Goal: Task Accomplishment & Management: Manage account settings

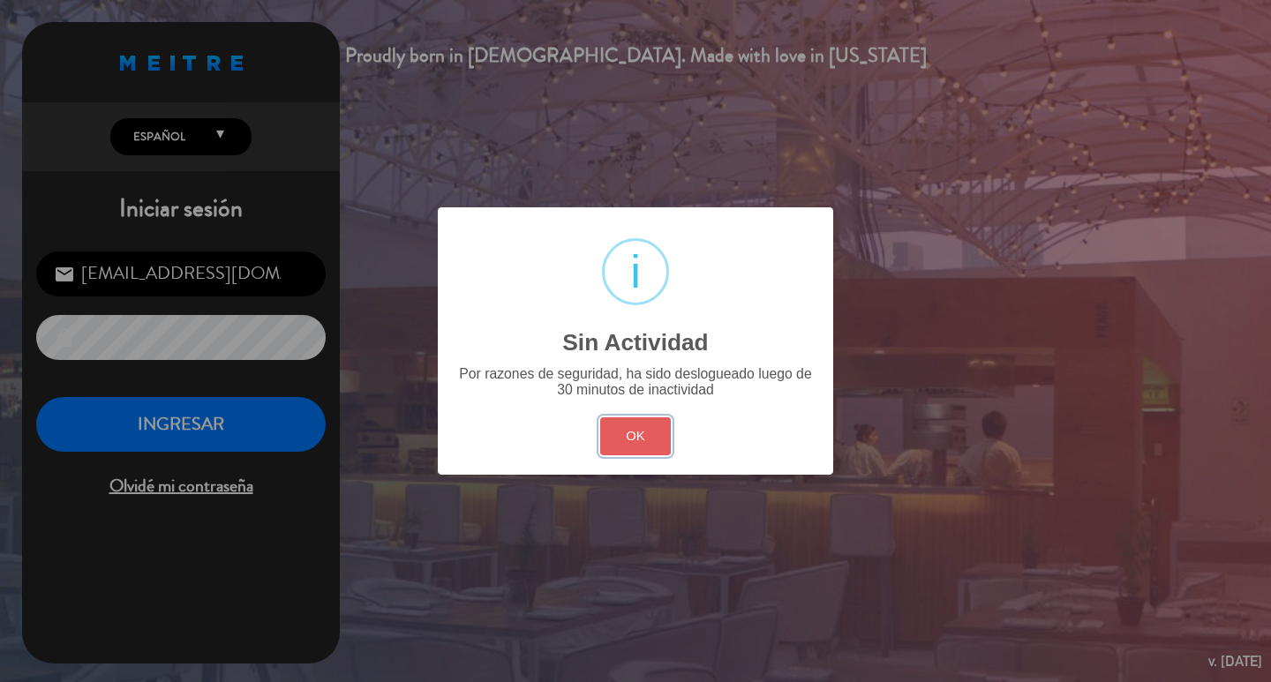
click at [607, 449] on button "OK" at bounding box center [635, 437] width 71 height 38
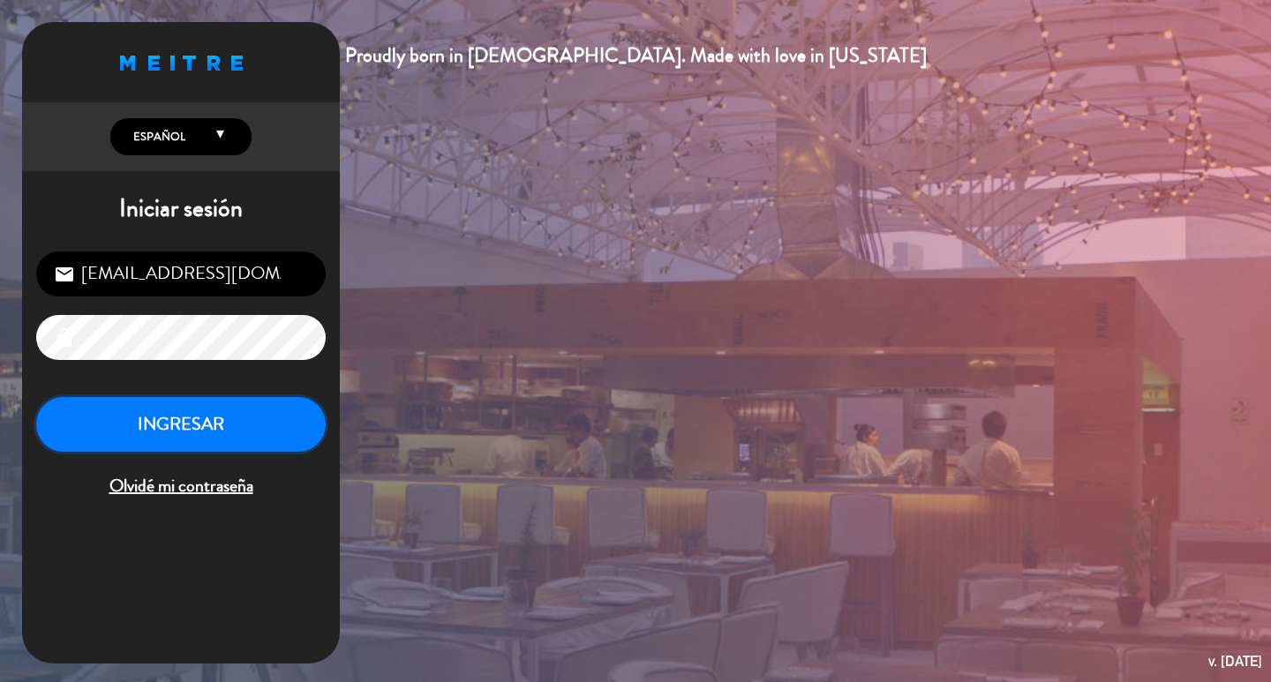
click at [282, 453] on button "INGRESAR" at bounding box center [181, 425] width 290 height 56
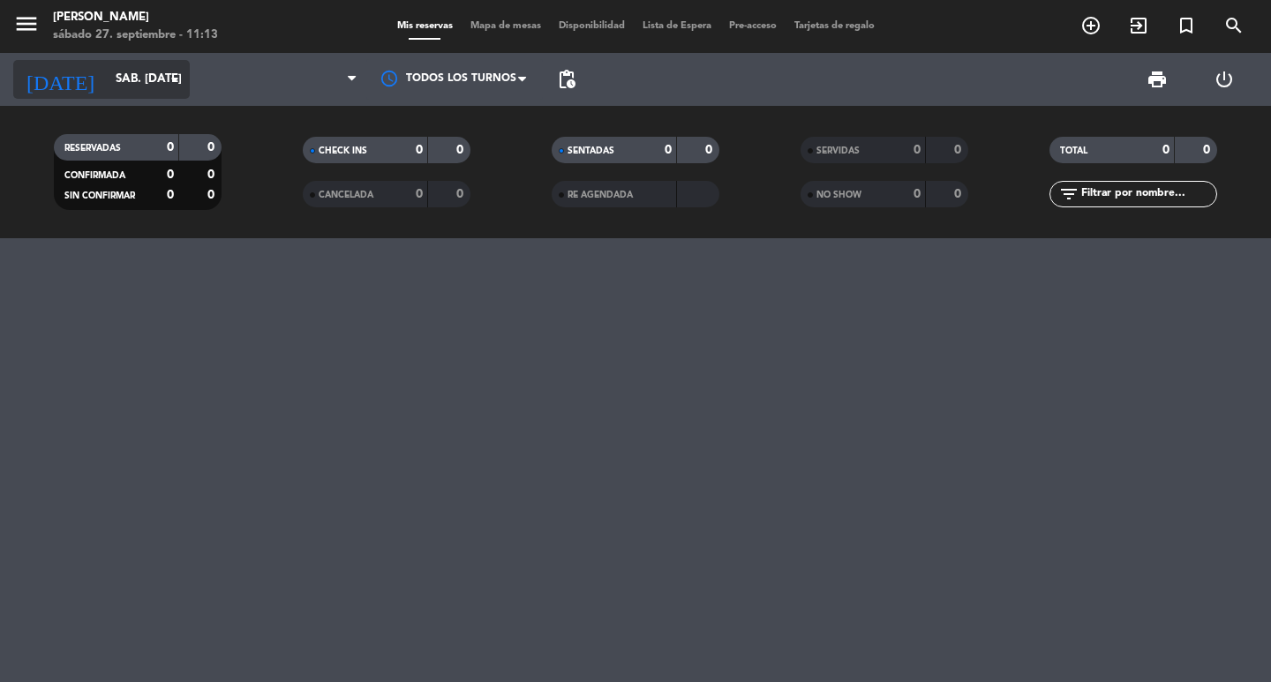
click at [170, 86] on icon "arrow_drop_down" at bounding box center [174, 79] width 21 height 21
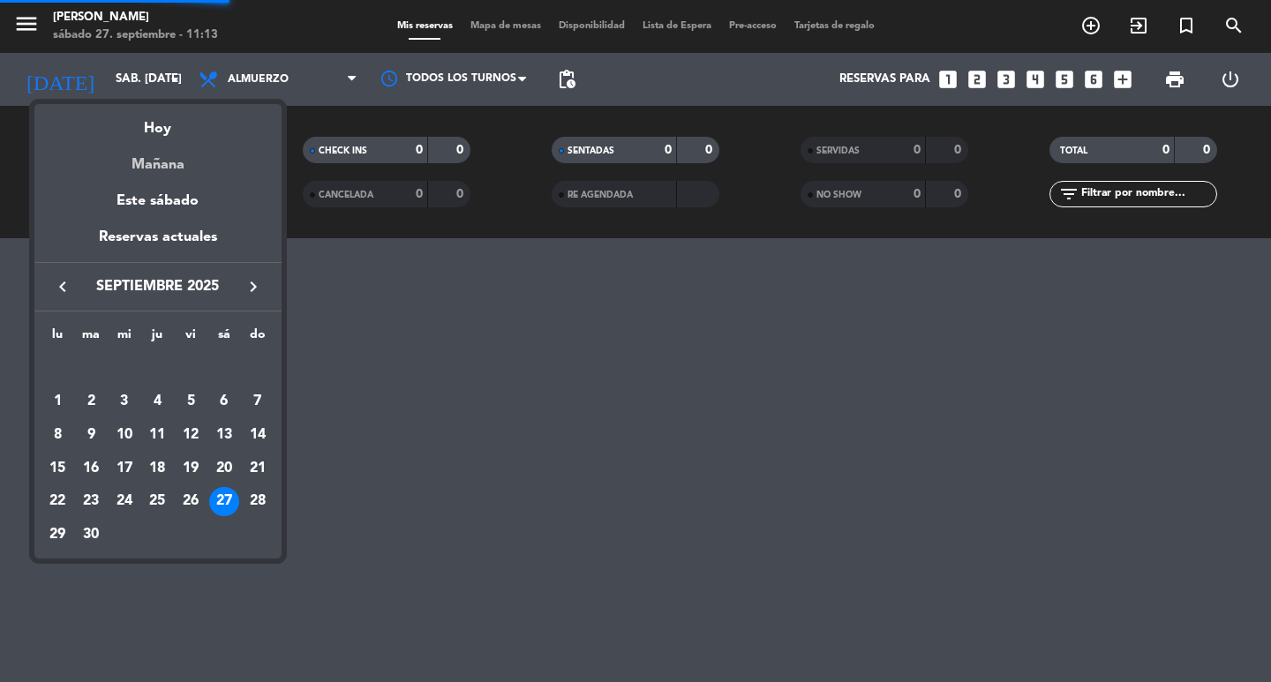
click at [152, 152] on div "Mañana" at bounding box center [157, 158] width 247 height 36
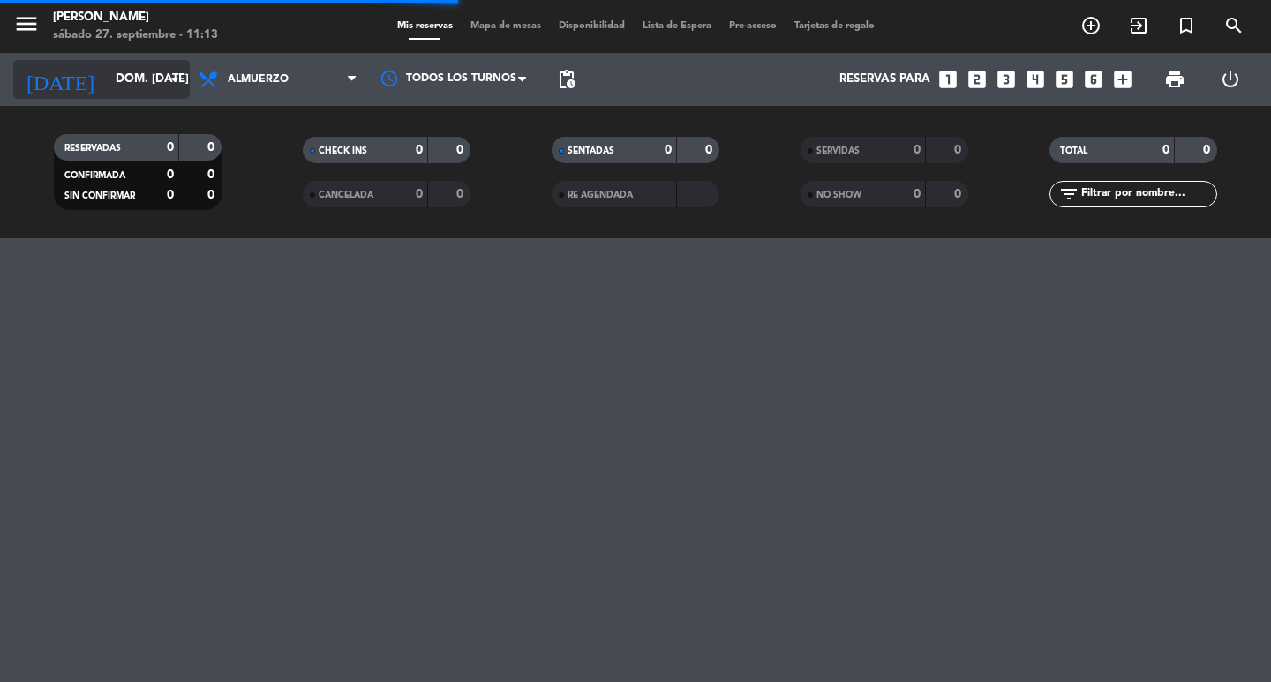
click at [150, 74] on input "dom. [DATE]" at bounding box center [184, 80] width 155 height 32
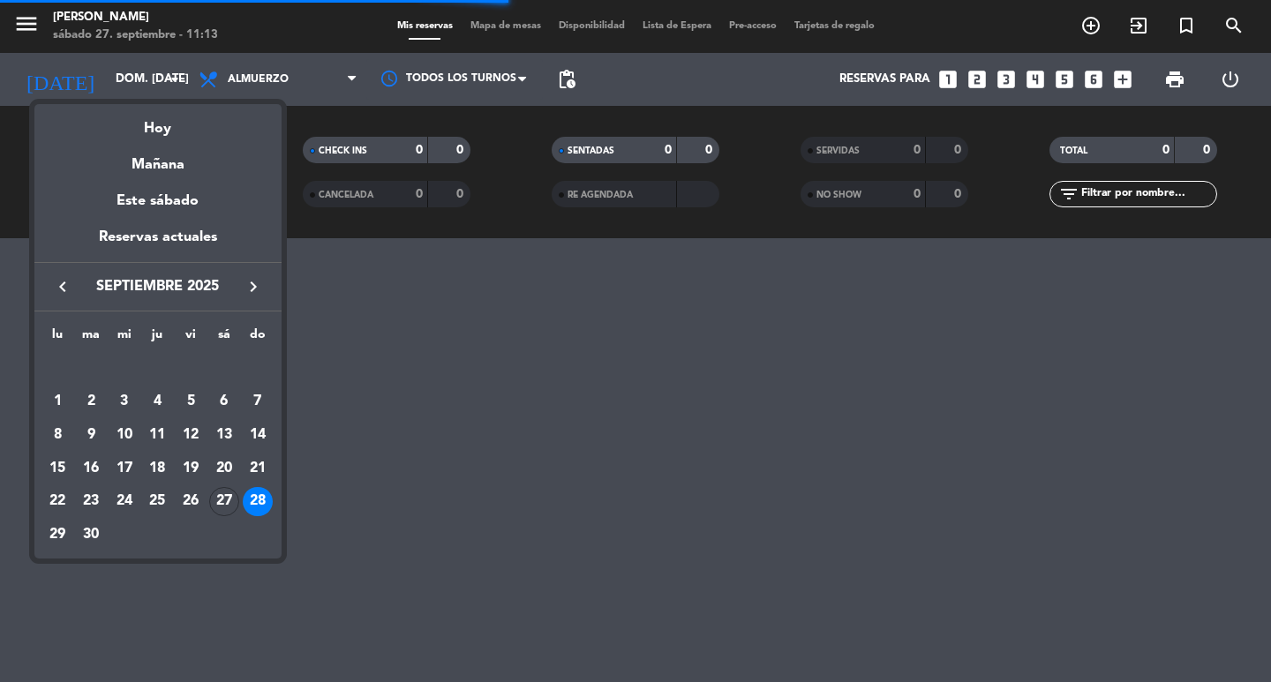
click at [149, 118] on div "Hoy" at bounding box center [157, 122] width 247 height 36
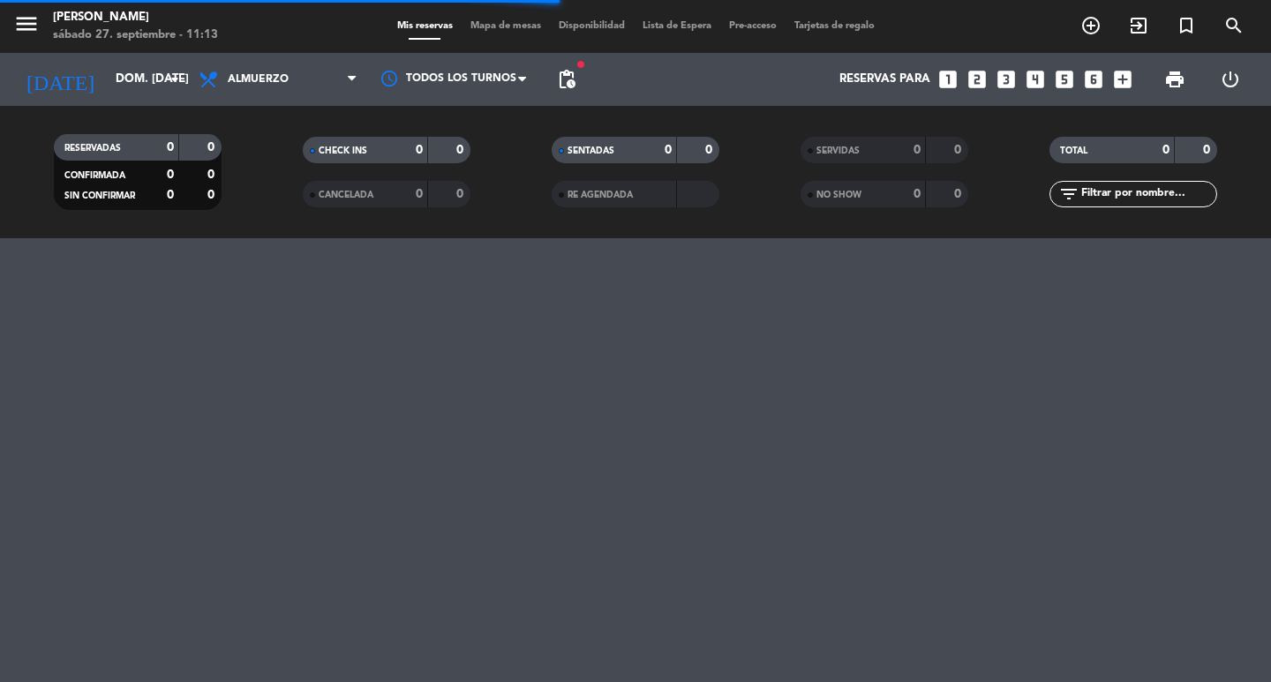
type input "sáb. [DATE]"
click at [571, 96] on span "pending_actions" at bounding box center [566, 79] width 35 height 35
click at [567, 74] on span "pending_actions" at bounding box center [566, 79] width 21 height 21
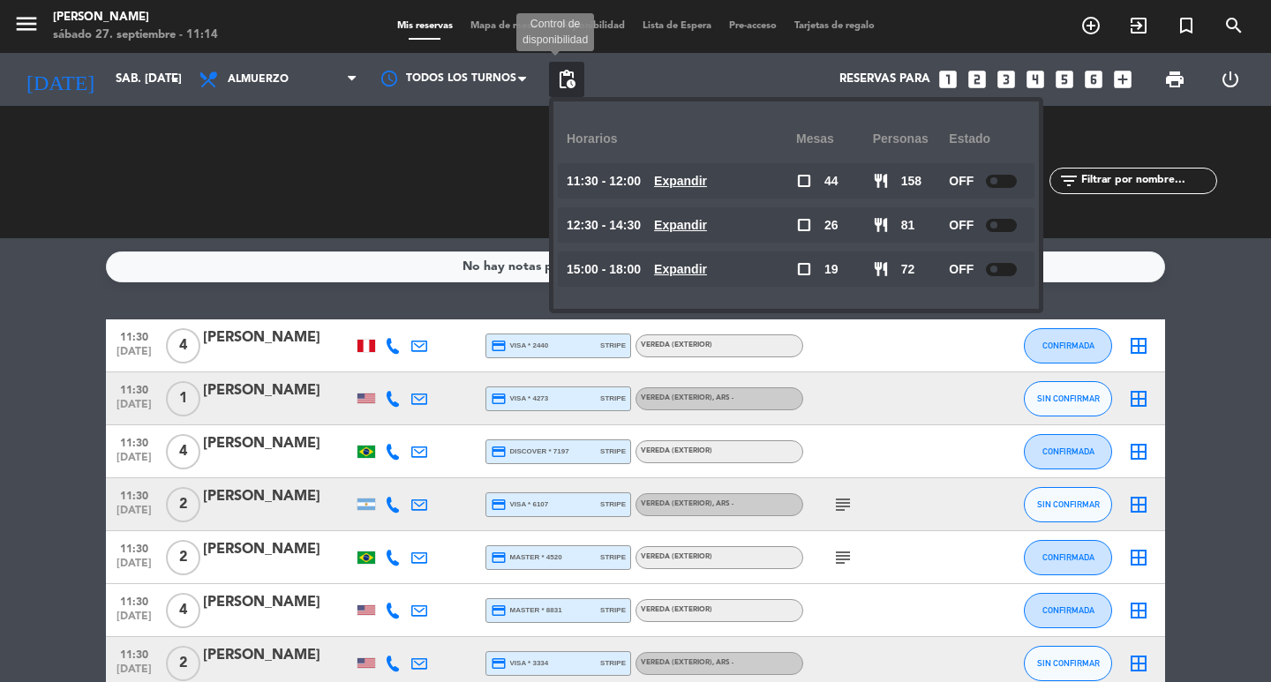
click at [564, 87] on span "pending_actions" at bounding box center [566, 79] width 21 height 21
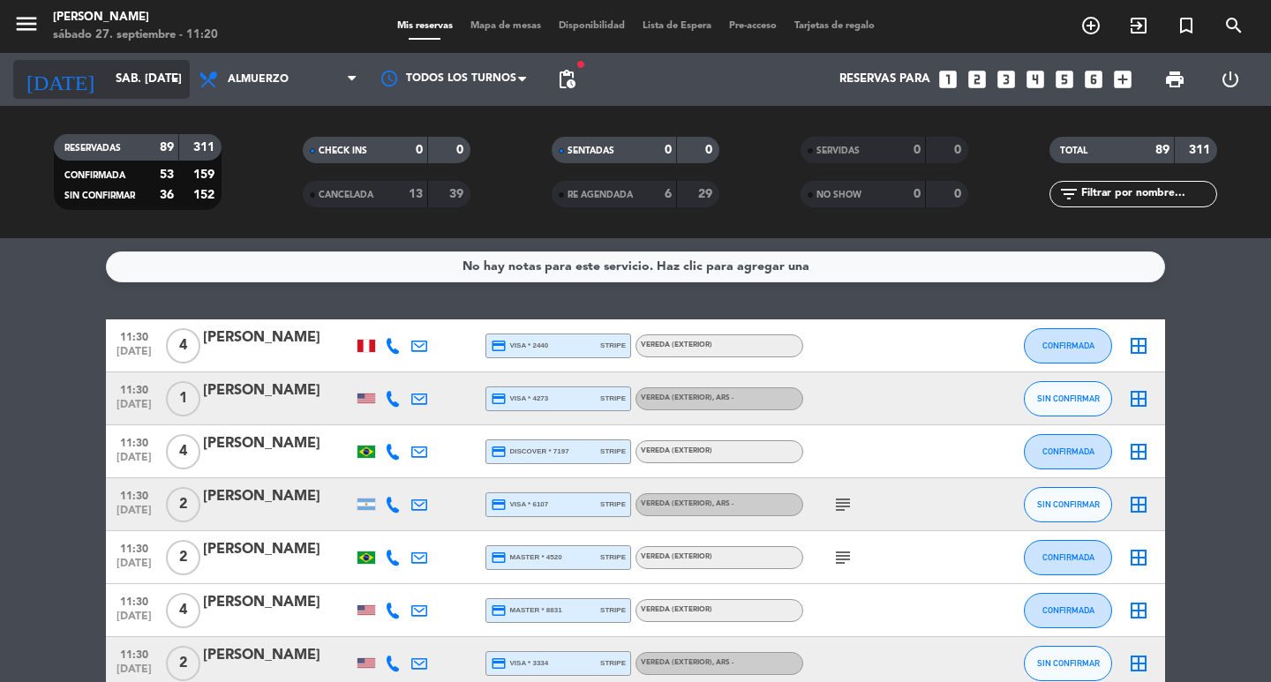
click at [124, 81] on input "sáb. [DATE]" at bounding box center [184, 80] width 155 height 32
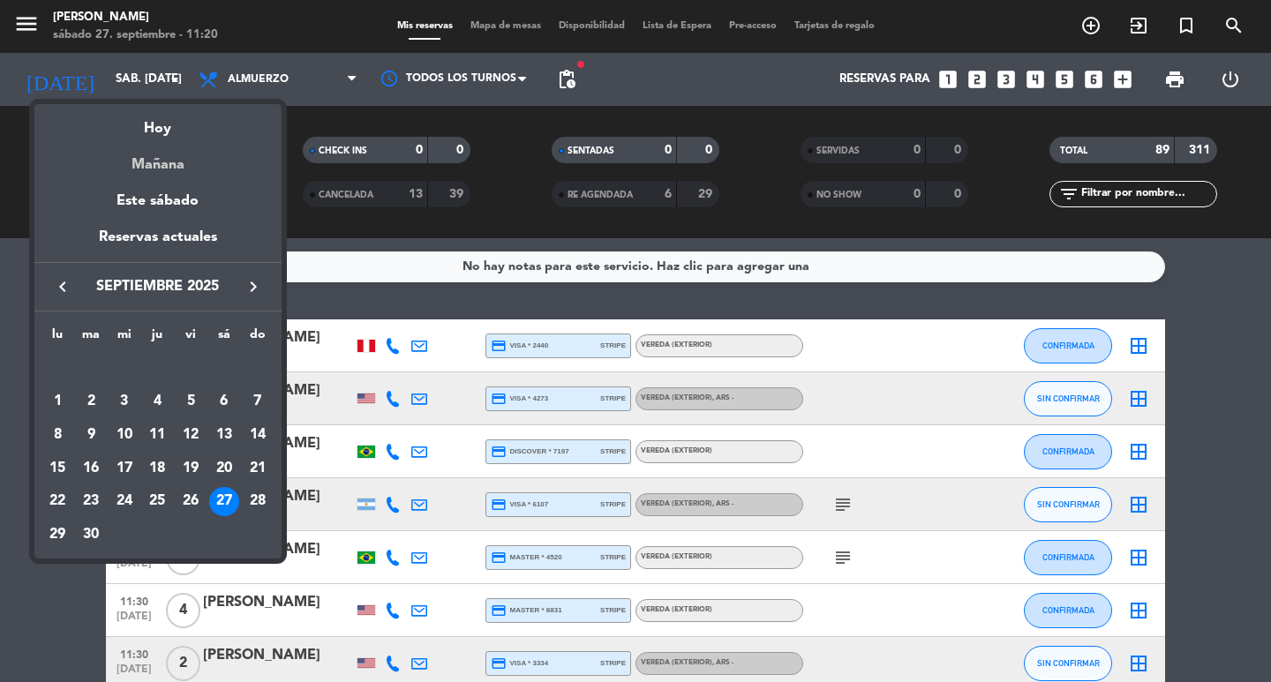
click at [156, 167] on div "Mañana" at bounding box center [157, 158] width 247 height 36
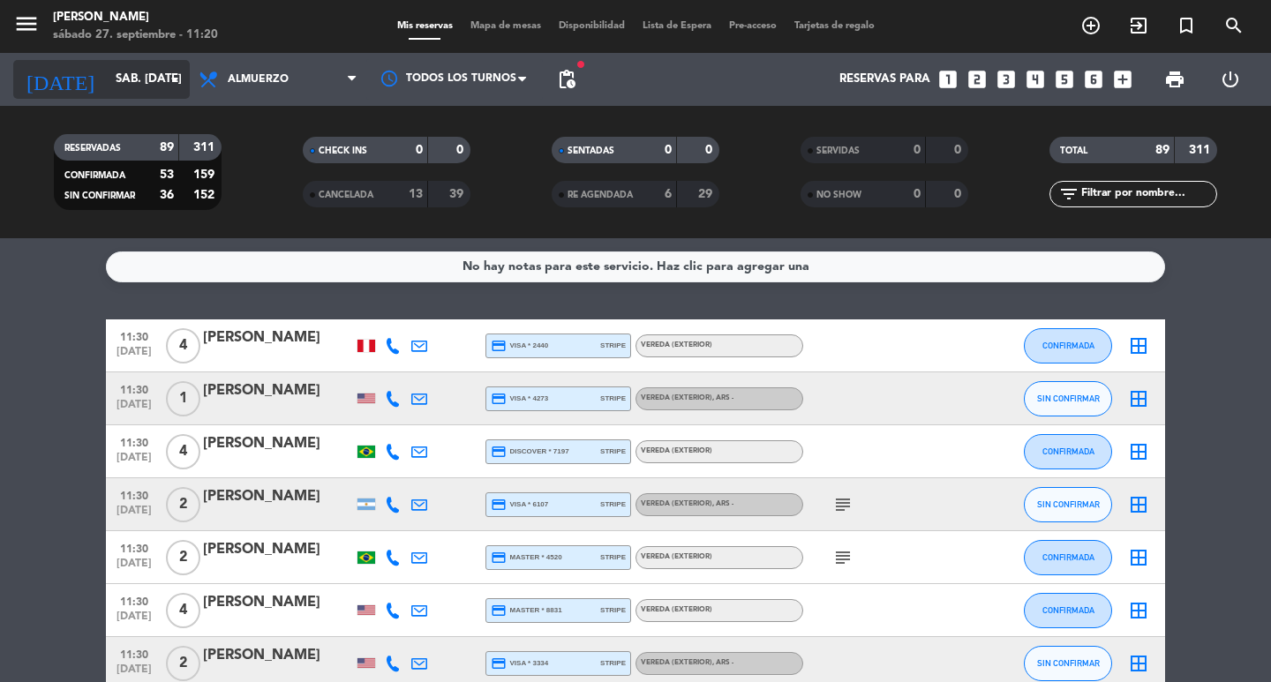
type input "dom. [DATE]"
